Goal: Transaction & Acquisition: Purchase product/service

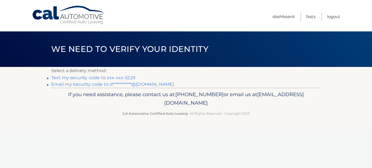
click at [107, 78] on link "Text my security code to xxx-xxx-3229" at bounding box center [93, 77] width 84 height 5
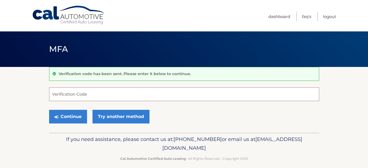
click at [84, 93] on input "Verification Code" at bounding box center [184, 94] width 270 height 14
type input "201282"
click at [49, 110] on button "Continue" at bounding box center [68, 117] width 38 height 14
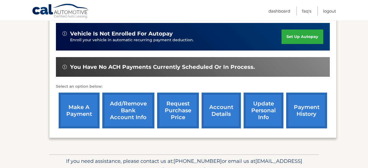
scroll to position [167, 0]
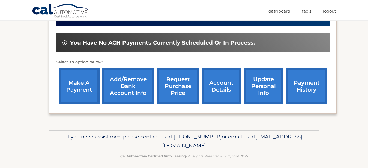
click at [82, 94] on link "make a payment" at bounding box center [79, 86] width 41 height 36
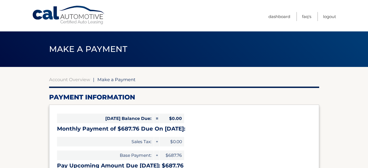
select select "NTJhMGJmNzctOThjZi00YTdkLTgxZmYtZGMyM2Q1YzllMmQ3"
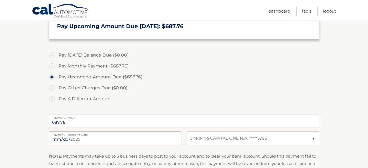
scroll to position [167, 0]
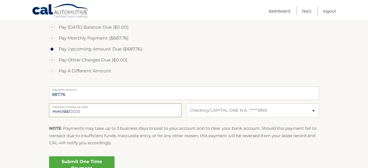
click at [175, 111] on input "2025-09-02" at bounding box center [115, 110] width 132 height 14
type input "2025-09-05"
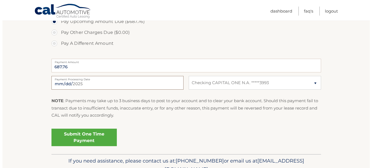
scroll to position [195, 0]
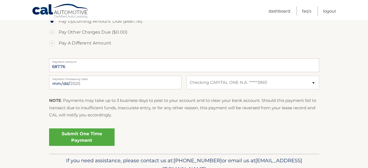
click at [72, 136] on link "Submit One Time Payment" at bounding box center [81, 136] width 65 height 17
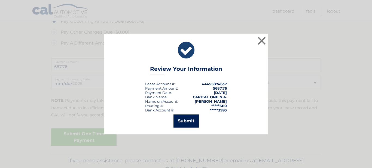
click at [185, 122] on button "Submit" at bounding box center [186, 120] width 25 height 13
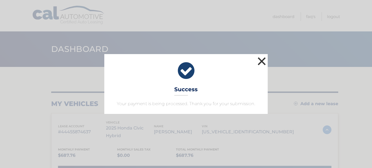
click at [262, 61] on button "×" at bounding box center [261, 61] width 11 height 11
